Goal: Communication & Community: Answer question/provide support

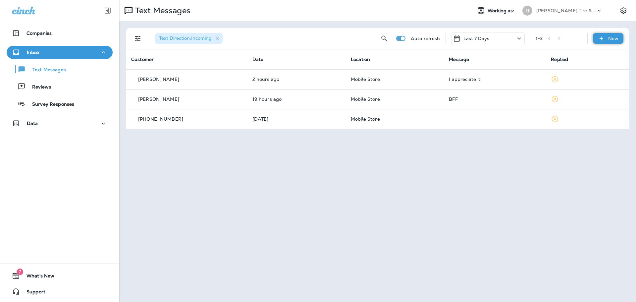
click at [608, 38] on div "New" at bounding box center [608, 38] width 30 height 11
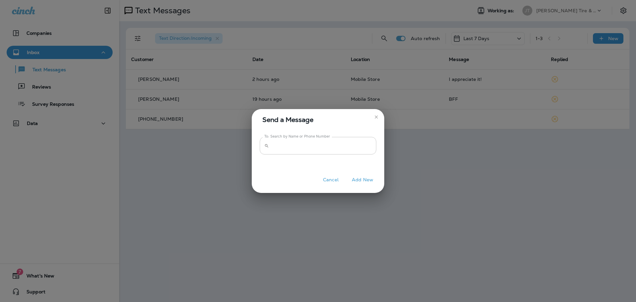
click at [308, 150] on input "To: Search by Name or Phone Number" at bounding box center [324, 146] width 105 height 18
type input "**********"
click at [366, 183] on button "Add New" at bounding box center [363, 180] width 28 height 10
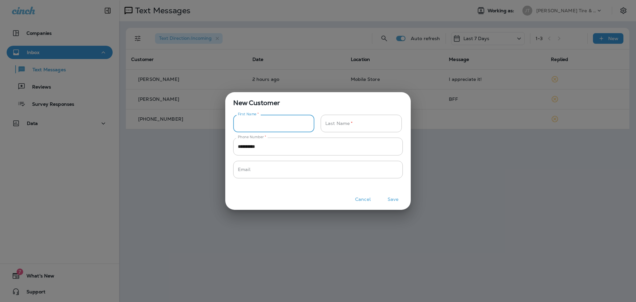
click at [289, 124] on input "Phone Number   *" at bounding box center [270, 124] width 74 height 18
type input "*"
type input "*****"
click at [351, 127] on input "Phone Number   *" at bounding box center [358, 124] width 74 height 18
type input "******"
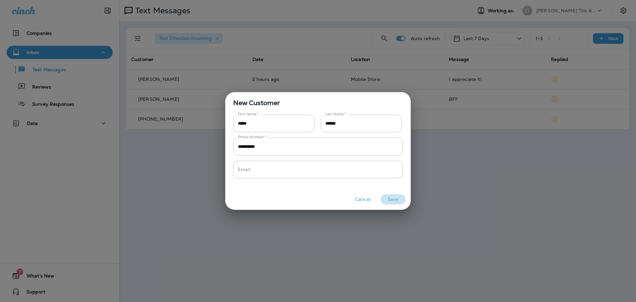
click at [391, 200] on button "Save" at bounding box center [393, 199] width 25 height 10
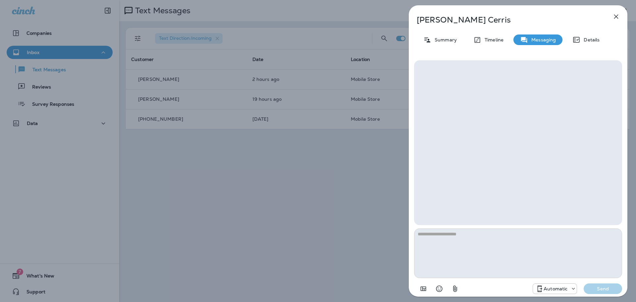
click at [450, 241] on textarea at bounding box center [518, 253] width 208 height 50
type textarea "*"
type textarea "**********"
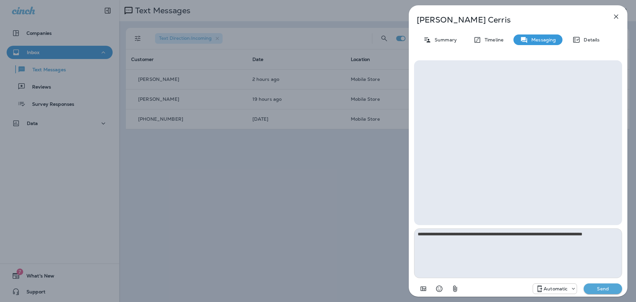
click at [604, 288] on p "Send" at bounding box center [603, 289] width 28 height 6
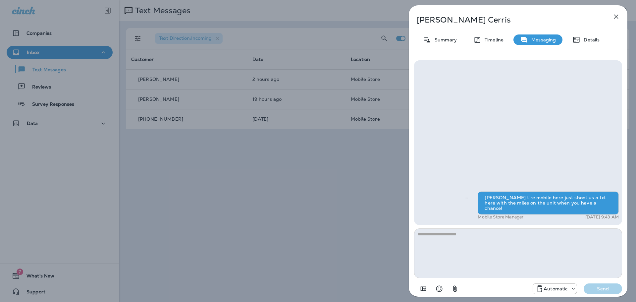
click at [567, 296] on div "[PERSON_NAME] tire mobile here just shoot us a txt here with the miles on the u…" at bounding box center [518, 178] width 219 height 246
click at [566, 287] on p "Automatic" at bounding box center [556, 288] width 24 height 5
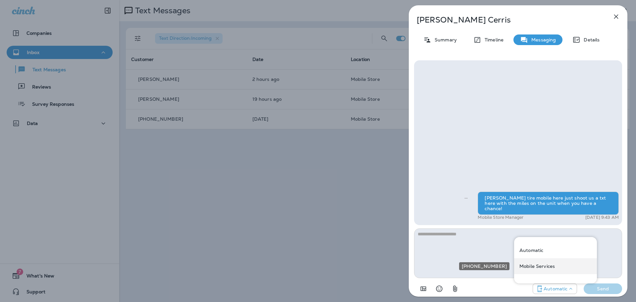
click at [548, 270] on div "Mobile Services" at bounding box center [555, 266] width 83 height 16
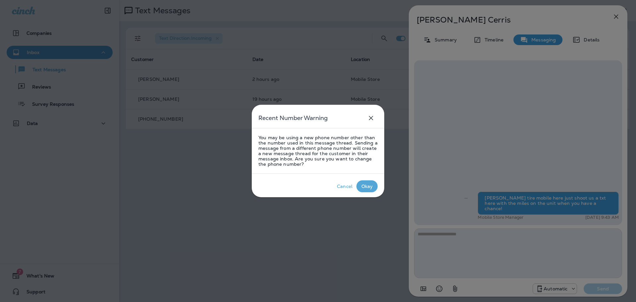
click at [368, 181] on button "Okay" at bounding box center [367, 186] width 21 height 12
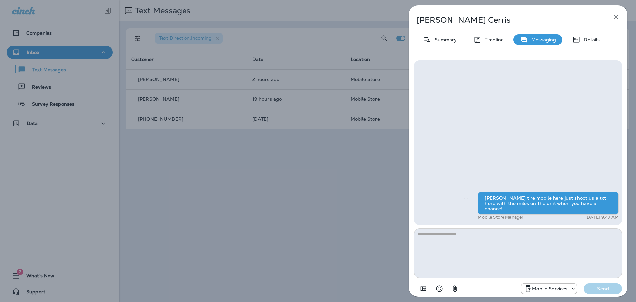
click at [350, 193] on div "[PERSON_NAME] Summary Timeline Messaging Details [PERSON_NAME] tire mobile here…" at bounding box center [318, 151] width 636 height 302
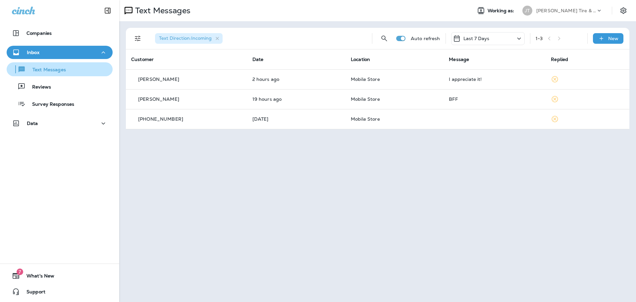
click at [62, 69] on p "Text Messages" at bounding box center [46, 70] width 40 height 6
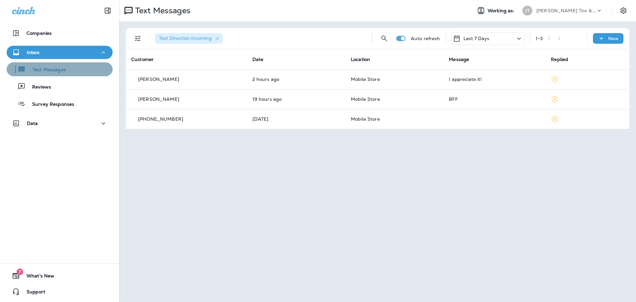
click at [62, 69] on p "Text Messages" at bounding box center [46, 70] width 40 height 6
click at [58, 68] on p "Text Messages" at bounding box center [46, 70] width 40 height 6
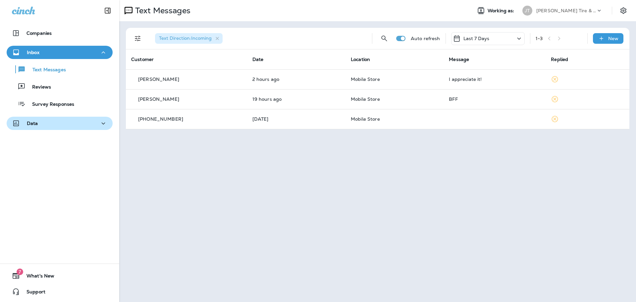
click at [78, 124] on div "Data" at bounding box center [59, 123] width 95 height 8
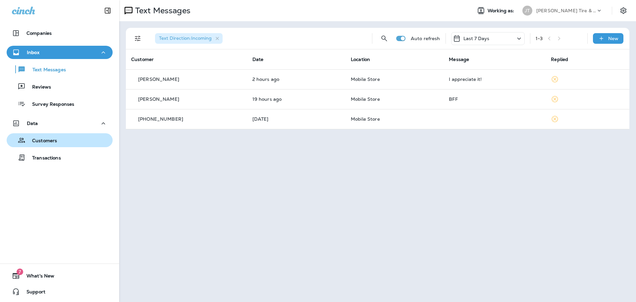
click at [61, 140] on div "Customers" at bounding box center [59, 140] width 101 height 10
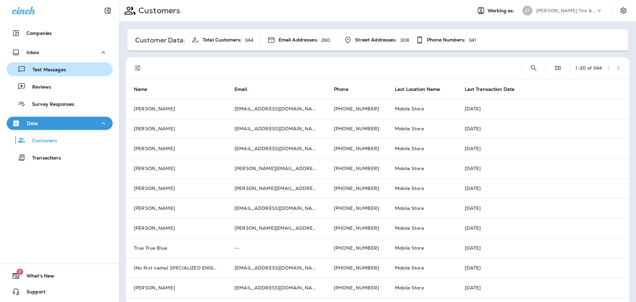
click at [59, 71] on p "Text Messages" at bounding box center [46, 70] width 40 height 6
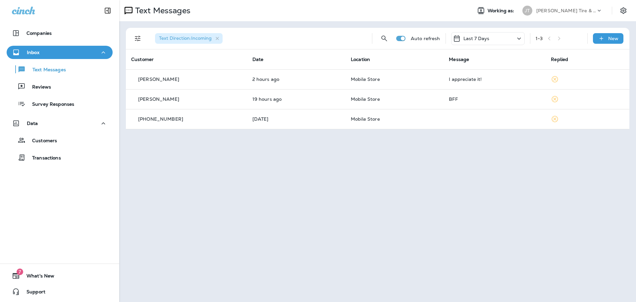
click at [122, 2] on div "Text Messages Working as: [PERSON_NAME] Tire & Auto" at bounding box center [377, 10] width 517 height 21
click at [128, 14] on icon at bounding box center [129, 11] width 8 height 8
click at [606, 40] on div "New" at bounding box center [608, 38] width 30 height 11
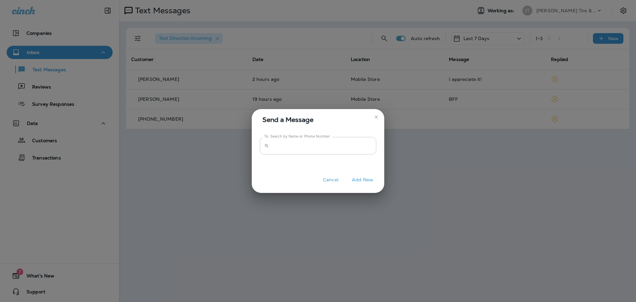
click at [340, 147] on input "To: Search by Name or Phone Number" at bounding box center [324, 146] width 105 height 18
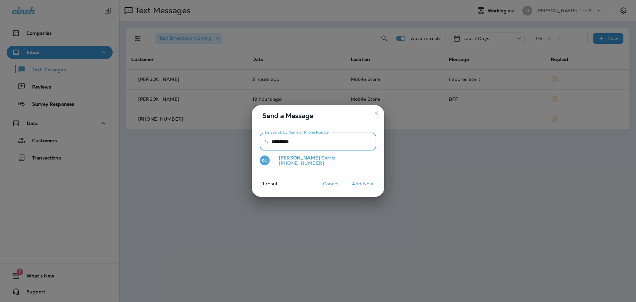
type input "**********"
click at [300, 161] on p "[PHONE_NUMBER]" at bounding box center [304, 162] width 61 height 5
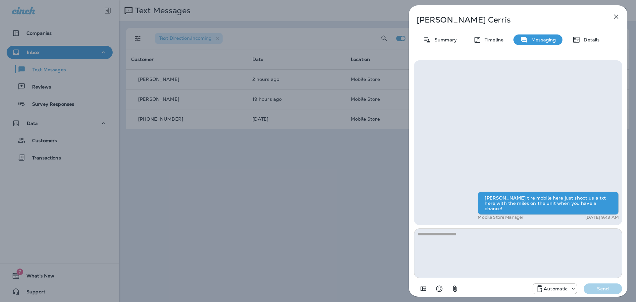
click at [550, 287] on p "Automatic" at bounding box center [556, 288] width 24 height 5
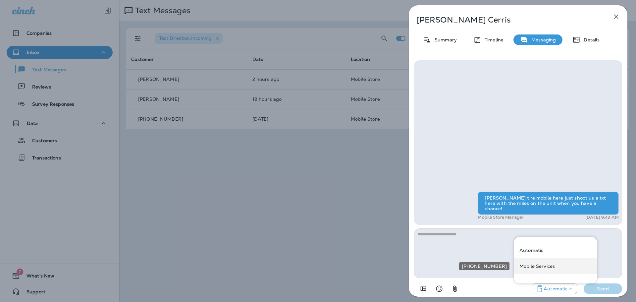
click at [544, 264] on p "Mobile Services" at bounding box center [537, 265] width 35 height 5
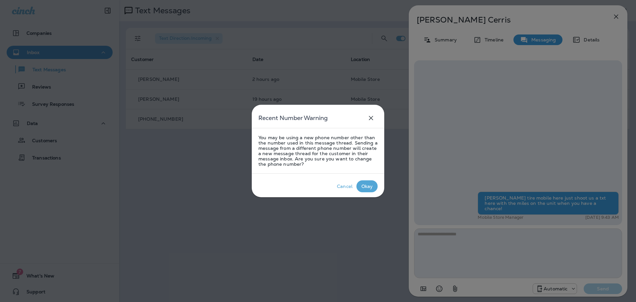
click at [368, 189] on div "Okay" at bounding box center [368, 186] width 12 height 5
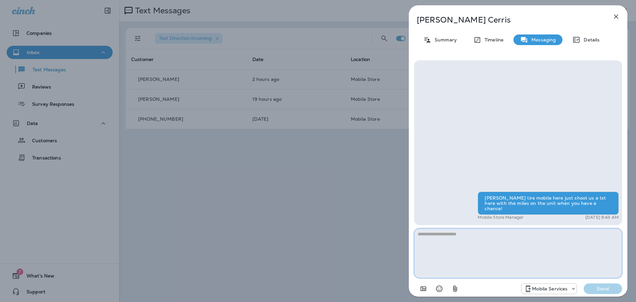
click at [582, 262] on textarea at bounding box center [518, 253] width 208 height 50
type textarea "*"
click at [458, 235] on textarea "**********" at bounding box center [518, 253] width 208 height 50
click at [484, 234] on textarea "**********" at bounding box center [518, 253] width 208 height 50
type textarea "**********"
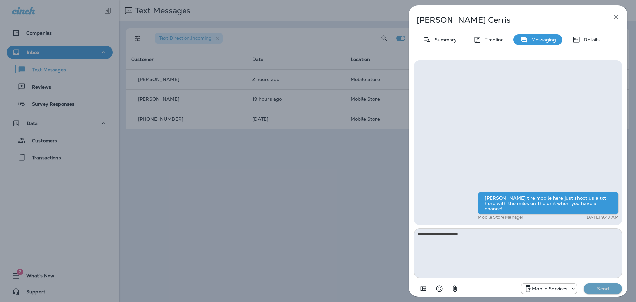
click at [606, 288] on p "Send" at bounding box center [603, 289] width 28 height 6
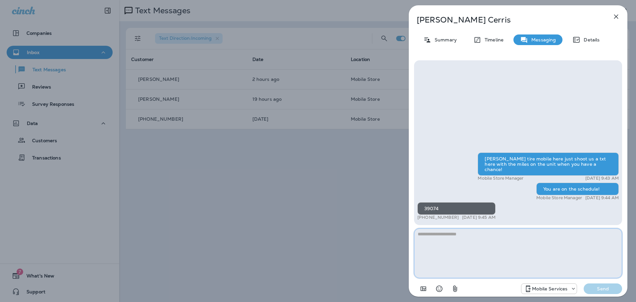
click at [469, 258] on textarea at bounding box center [518, 253] width 208 height 50
type textarea "**********"
click at [607, 289] on p "Send" at bounding box center [603, 289] width 28 height 6
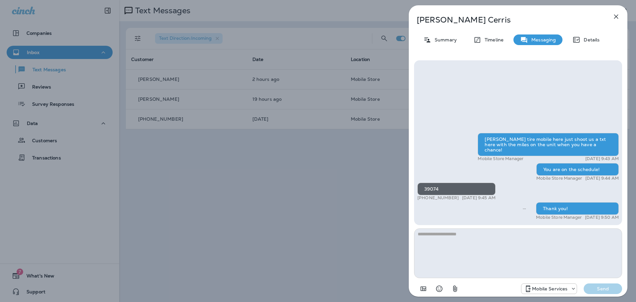
click at [233, 207] on div "[PERSON_NAME] Summary Timeline Messaging Details [PERSON_NAME] tire mobile here…" at bounding box center [318, 151] width 636 height 302
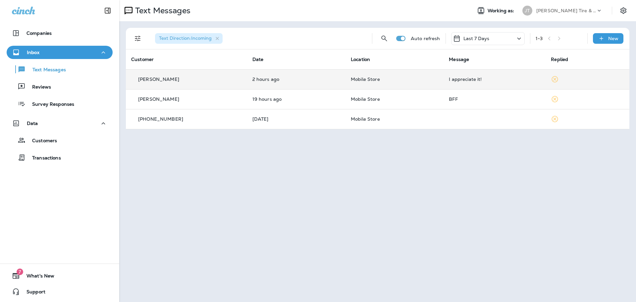
click at [328, 83] on td "2 hours ago" at bounding box center [296, 79] width 98 height 20
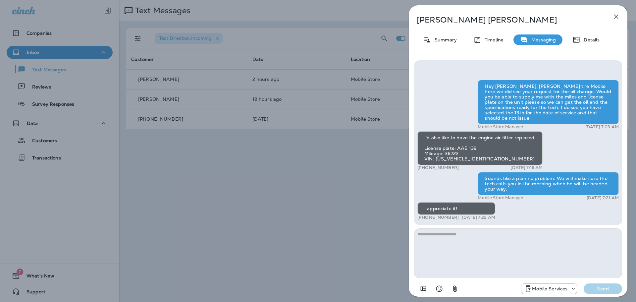
click at [617, 19] on icon "button" at bounding box center [616, 17] width 8 height 8
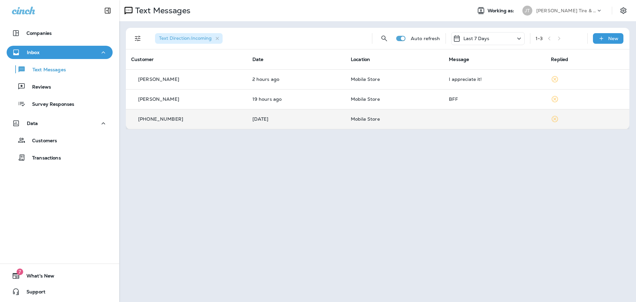
click at [394, 120] on p "Mobile Store" at bounding box center [394, 118] width 87 height 5
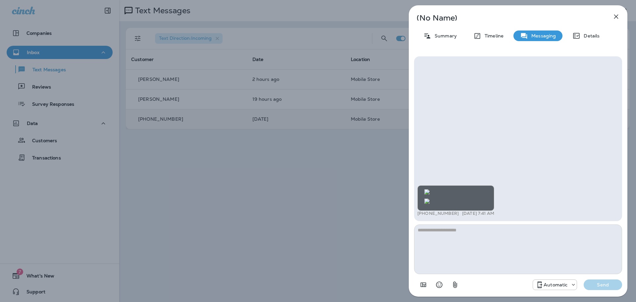
click at [615, 19] on icon "button" at bounding box center [616, 17] width 8 height 8
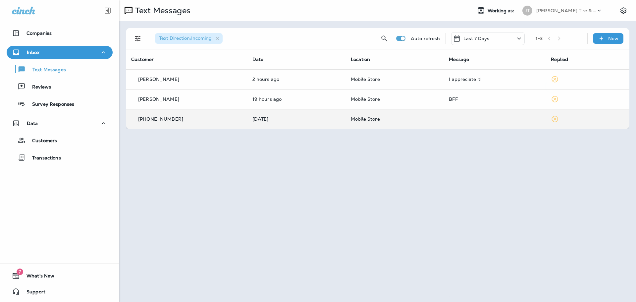
click at [317, 95] on div at bounding box center [318, 151] width 636 height 302
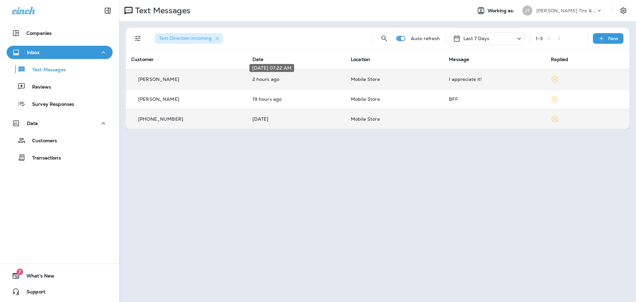
click at [302, 79] on p "2 hours ago" at bounding box center [297, 79] width 88 height 5
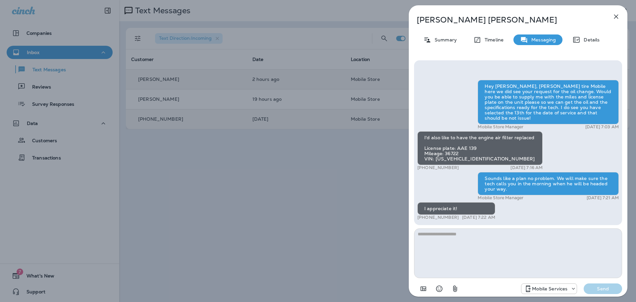
click at [614, 19] on icon "button" at bounding box center [616, 17] width 8 height 8
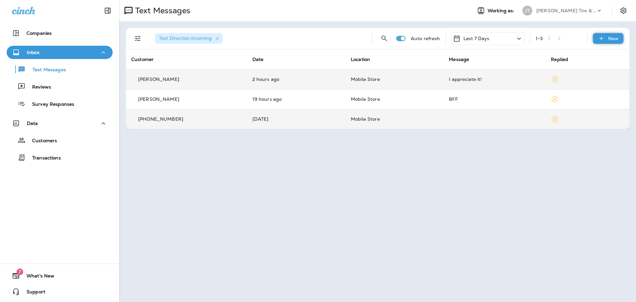
click at [600, 42] on div "New" at bounding box center [608, 38] width 30 height 11
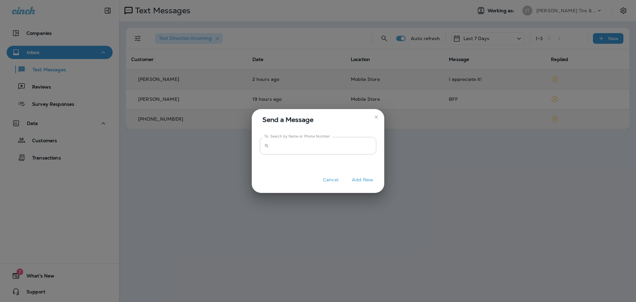
click at [284, 146] on input "To: Search by Name or Phone Number" at bounding box center [324, 146] width 105 height 18
drag, startPoint x: 321, startPoint y: 147, endPoint x: 230, endPoint y: 149, distance: 91.2
click at [230, 149] on div "Send a Message To: Search by Name or Phone Number ​ ********* To: Search by Nam…" at bounding box center [318, 151] width 636 height 302
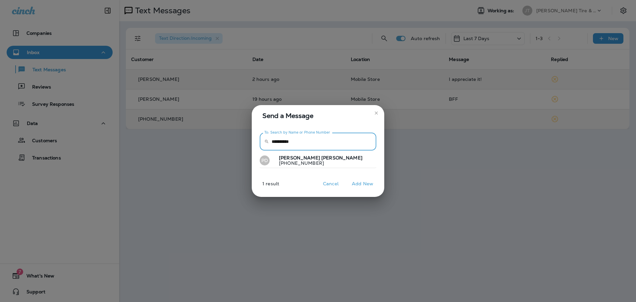
type input "**********"
click at [293, 160] on p "[PHONE_NUMBER]" at bounding box center [318, 162] width 89 height 5
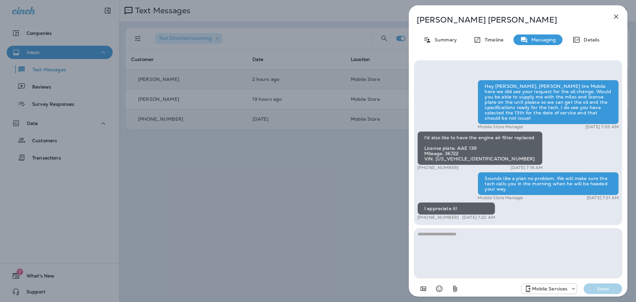
click at [303, 213] on div "[PERSON_NAME] Summary Timeline Messaging Details Hey [PERSON_NAME], [PERSON_NAM…" at bounding box center [318, 151] width 636 height 302
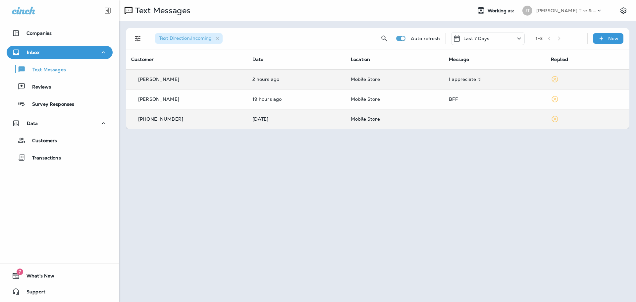
click at [412, 81] on div at bounding box center [318, 151] width 636 height 302
click at [478, 80] on div "I appreciate it!" at bounding box center [494, 79] width 91 height 5
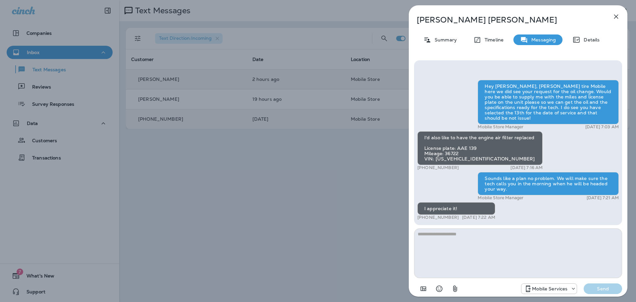
click at [362, 190] on div "[PERSON_NAME] Summary Timeline Messaging Details Hey [PERSON_NAME], [PERSON_NAM…" at bounding box center [318, 151] width 636 height 302
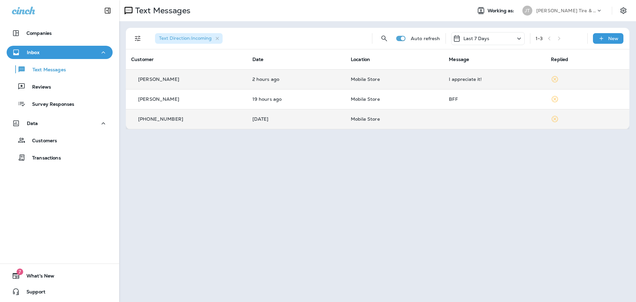
click at [458, 82] on div "I appreciate it!" at bounding box center [494, 79] width 91 height 5
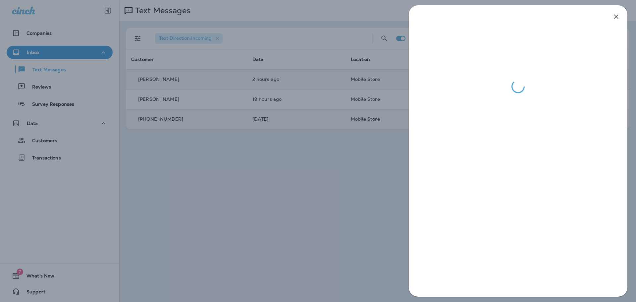
click at [616, 20] on icon "button" at bounding box center [616, 17] width 8 height 8
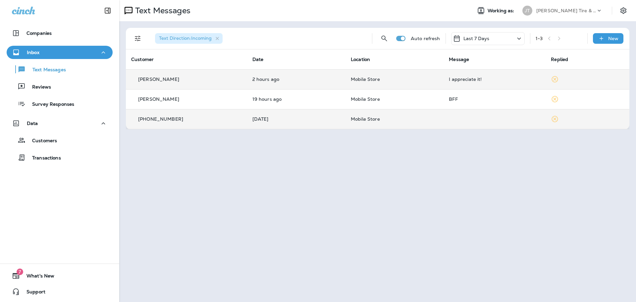
click at [526, 82] on td "I appreciate it!" at bounding box center [495, 79] width 102 height 20
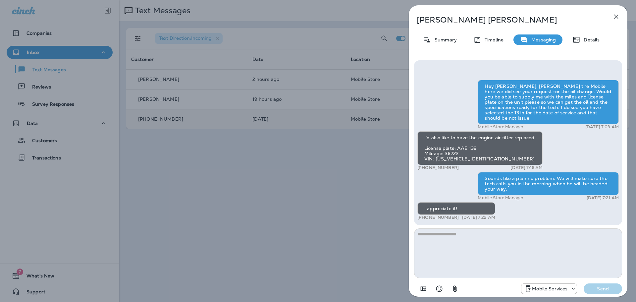
click at [615, 19] on icon "button" at bounding box center [616, 17] width 4 height 4
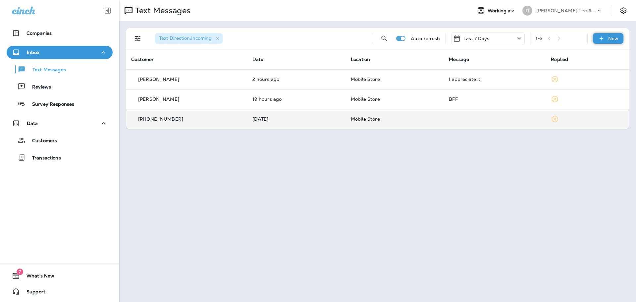
click at [607, 40] on div "New" at bounding box center [608, 38] width 30 height 11
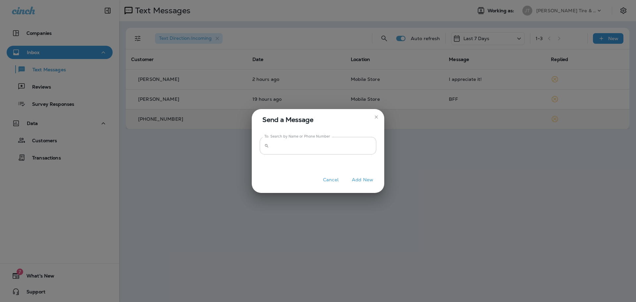
click at [300, 145] on input "To: Search by Name or Phone Number" at bounding box center [324, 146] width 105 height 18
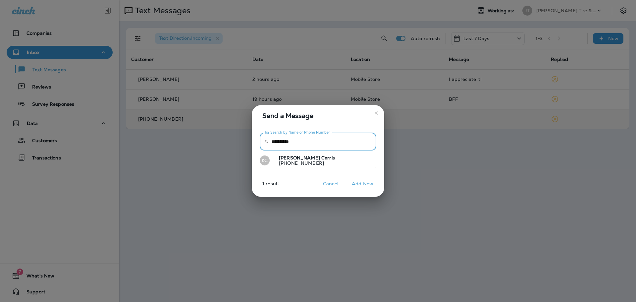
type input "**********"
click at [321, 157] on button "[PERSON_NAME] [PHONE_NUMBER]" at bounding box center [318, 160] width 117 height 15
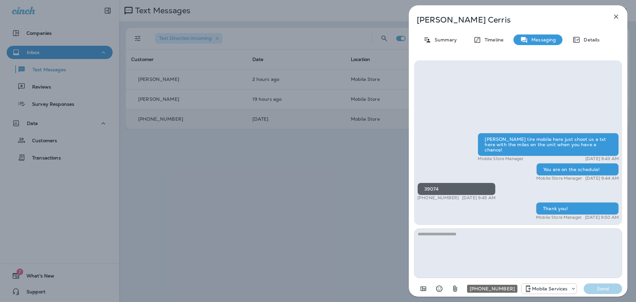
click at [544, 292] on div "Mobile Services" at bounding box center [549, 289] width 55 height 8
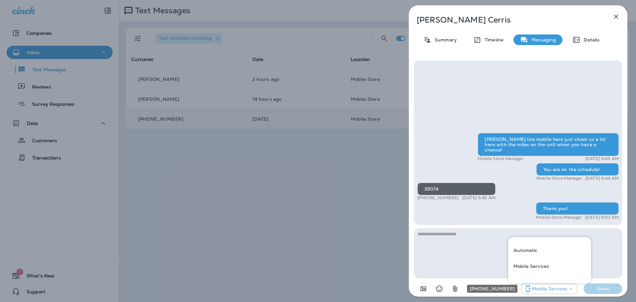
click at [544, 292] on div "Mobile Services" at bounding box center [549, 289] width 55 height 8
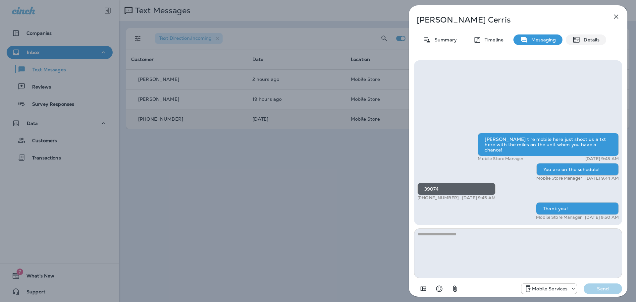
click at [589, 38] on p "Details" at bounding box center [590, 39] width 19 height 5
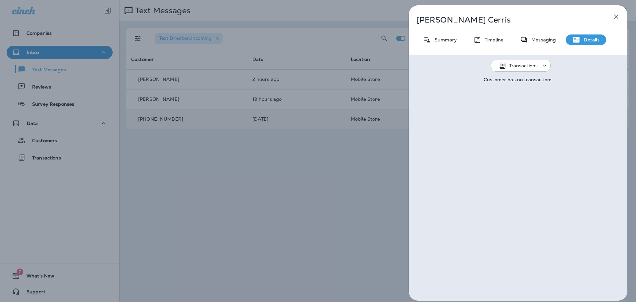
click at [535, 44] on div "Messaging" at bounding box center [538, 39] width 49 height 11
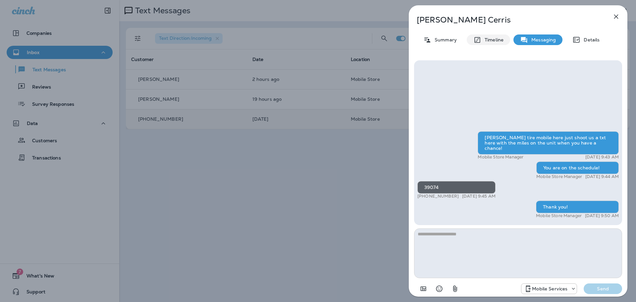
click at [484, 43] on div "Timeline" at bounding box center [488, 39] width 43 height 11
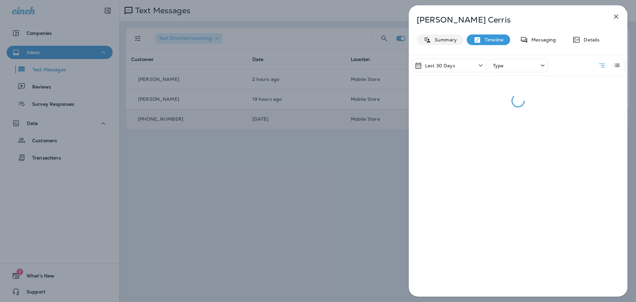
click at [436, 40] on p "Summary" at bounding box center [444, 39] width 26 height 5
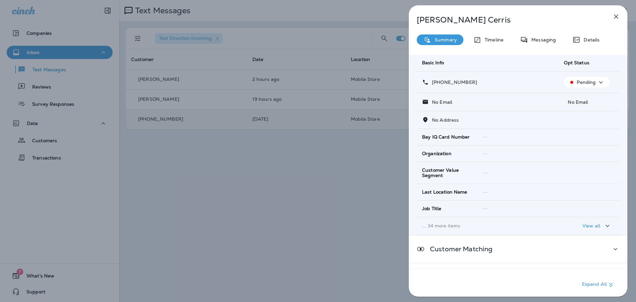
scroll to position [11, 0]
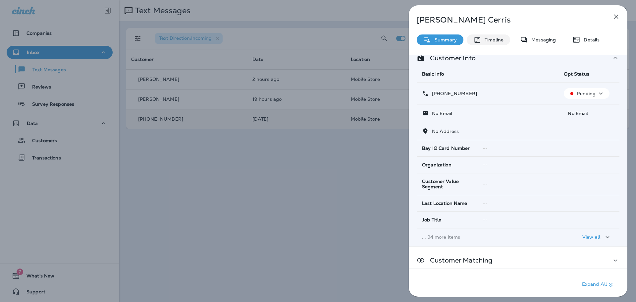
click at [490, 40] on p "Timeline" at bounding box center [493, 39] width 22 height 5
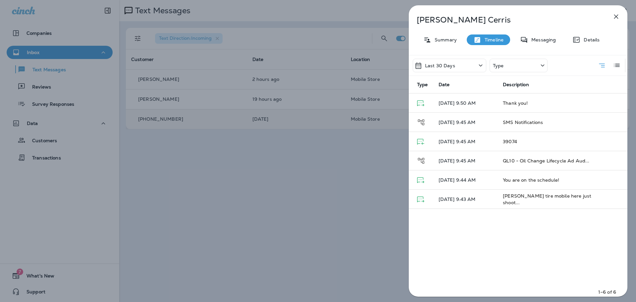
click at [616, 17] on icon "button" at bounding box center [616, 17] width 4 height 4
